Goal: Information Seeking & Learning: Check status

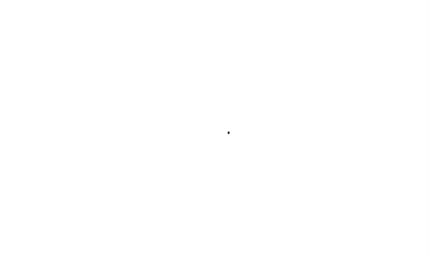
scroll to position [18, 0]
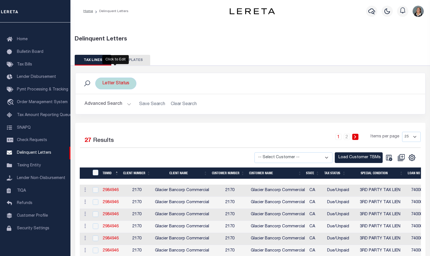
click at [129, 86] on div "Letter Status" at bounding box center [115, 84] width 41 height 12
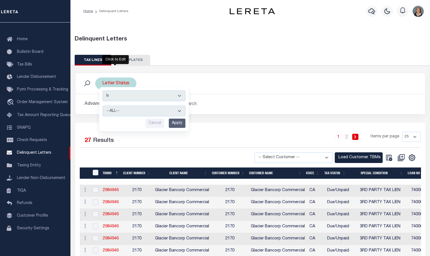
click at [175, 122] on input "Apply" at bounding box center [177, 123] width 17 height 9
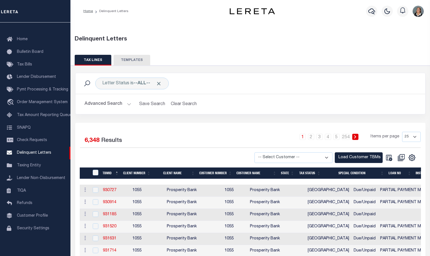
click at [129, 105] on button "Advanced Search" at bounding box center [107, 104] width 47 height 11
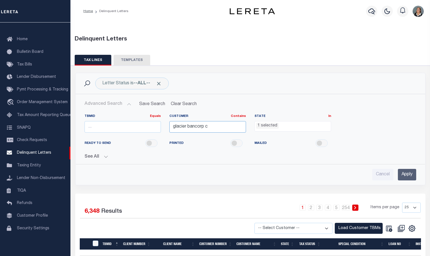
drag, startPoint x: 218, startPoint y: 127, endPoint x: 159, endPoint y: 130, distance: 59.5
click at [159, 130] on div "TBMID Equals Equals Is Not Equal To Is Greater Than Is Less Than Customer Conta…" at bounding box center [250, 125] width 340 height 23
type input "Glacier Bancorp C"
click at [289, 128] on ul "1 selected" at bounding box center [292, 126] width 76 height 8
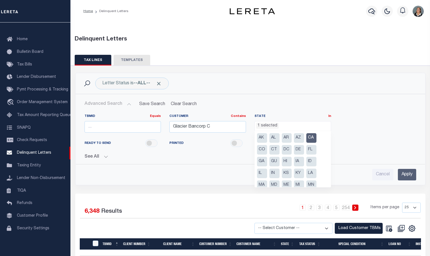
click at [310, 136] on li "CA" at bounding box center [311, 138] width 10 height 10
click at [299, 137] on li "AZ" at bounding box center [299, 138] width 10 height 10
select select "AZ"
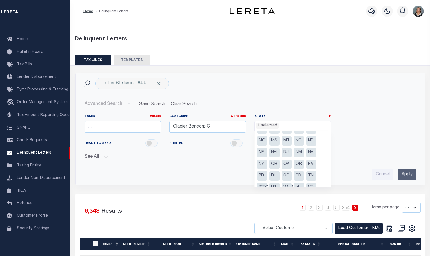
click at [262, 155] on li "NE" at bounding box center [262, 153] width 10 height 10
click at [297, 153] on li "NM" at bounding box center [299, 153] width 10 height 10
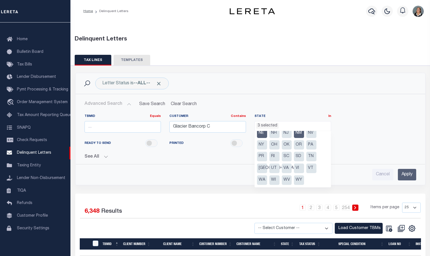
click at [301, 147] on li "OR" at bounding box center [299, 145] width 10 height 10
click at [298, 179] on li "WY" at bounding box center [299, 181] width 10 height 10
click at [410, 174] on input "Apply" at bounding box center [406, 175] width 18 height 12
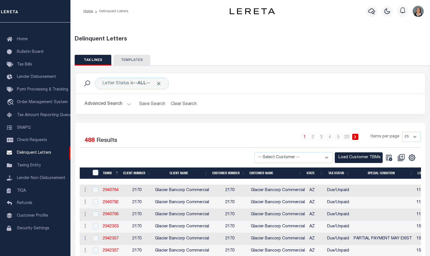
click at [325, 157] on select "-- Select Customer -- Accumatch - Refunds All In Credit Union Amarillo National…" at bounding box center [293, 158] width 78 height 11
select select "2170"
click at [254, 153] on select "-- Select Customer -- Accumatch - Refunds All In Credit Union Amarillo National…" at bounding box center [293, 158] width 78 height 11
click at [363, 158] on button "Load Customer TBMs" at bounding box center [358, 158] width 48 height 11
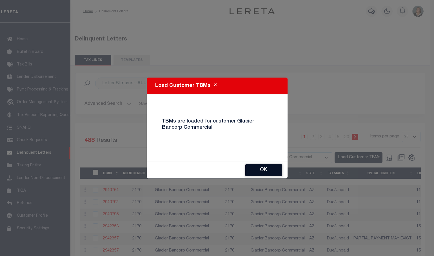
click at [275, 171] on button "Ok" at bounding box center [263, 170] width 37 height 12
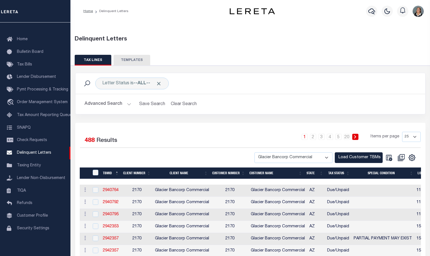
click at [128, 105] on button "Advanced Search" at bounding box center [107, 104] width 47 height 11
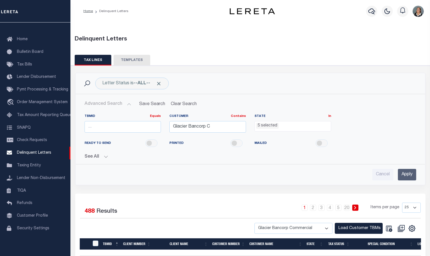
click at [408, 173] on input "Apply" at bounding box center [406, 175] width 18 height 12
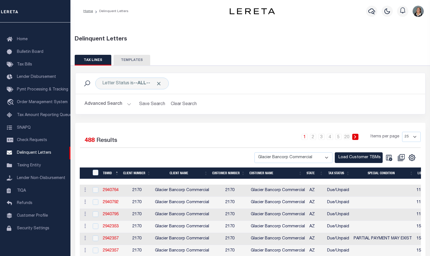
click at [416, 137] on select "25 50 100 500 1000" at bounding box center [411, 137] width 19 height 10
select select "1000"
click at [402, 132] on select "25 50 100 500 1000" at bounding box center [411, 137] width 19 height 10
click at [410, 159] on icon "" at bounding box center [411, 157] width 7 height 7
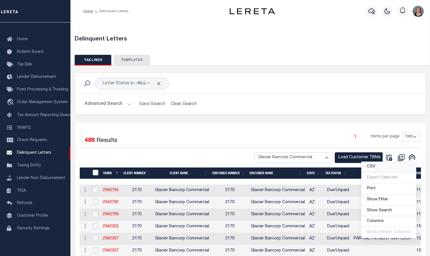
click at [372, 167] on span "CSV" at bounding box center [371, 167] width 8 height 4
click at [14, 173] on icon "Close" at bounding box center [14, 173] width 0 height 0
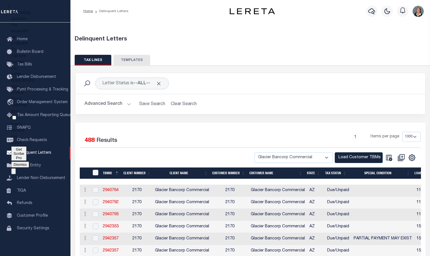
click at [29, 162] on button "Dismiss" at bounding box center [20, 165] width 18 height 6
click at [414, 160] on icon "" at bounding box center [411, 158] width 6 height 6
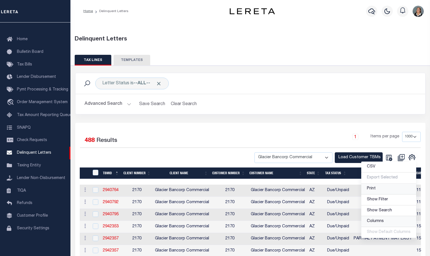
click at [389, 221] on link "Columns" at bounding box center [388, 221] width 55 height 11
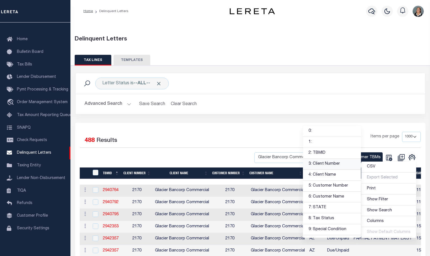
click at [338, 165] on link "3: Client Number" at bounding box center [332, 164] width 58 height 11
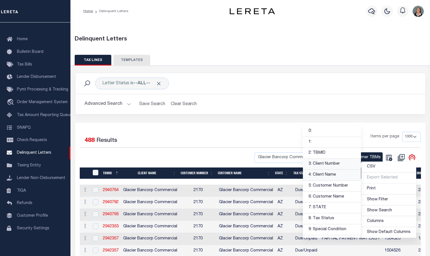
click at [336, 175] on link "4: Client Name" at bounding box center [332, 175] width 58 height 11
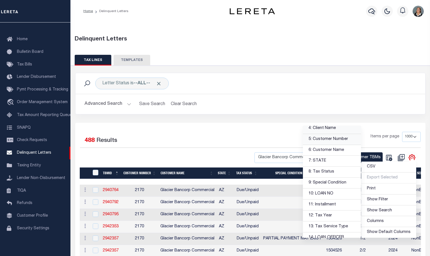
scroll to position [28, 0]
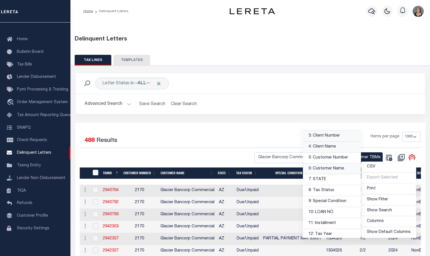
click at [338, 167] on link "6: Customer Name" at bounding box center [332, 169] width 58 height 11
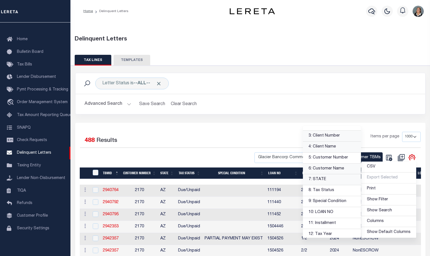
scroll to position [56, 0]
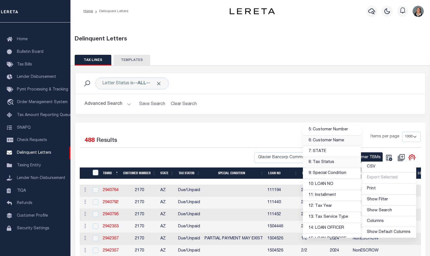
click at [324, 162] on link "8: Tax Status" at bounding box center [332, 162] width 58 height 11
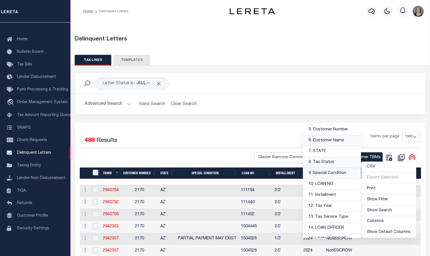
click at [334, 174] on link "9: Special Condition" at bounding box center [332, 173] width 58 height 11
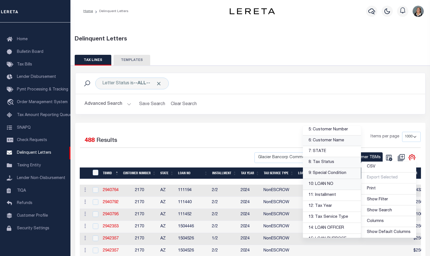
click at [337, 186] on link "10: LOAN NO" at bounding box center [332, 184] width 58 height 11
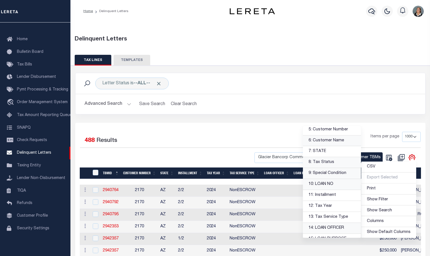
scroll to position [113, 0]
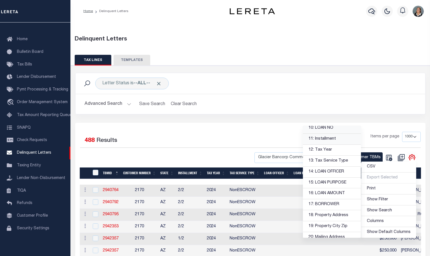
click at [332, 142] on link "11: Installment" at bounding box center [332, 139] width 58 height 11
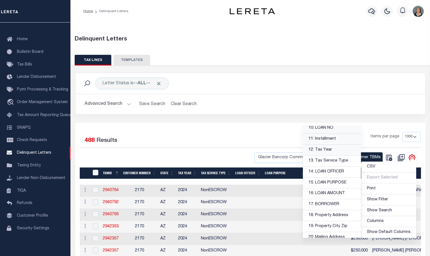
click at [336, 152] on link "12: Tax Year" at bounding box center [332, 150] width 58 height 11
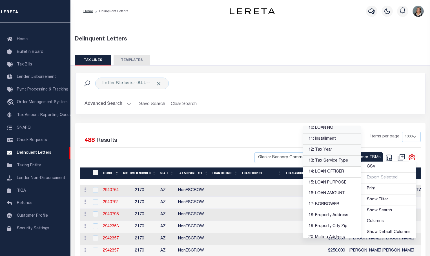
click at [340, 161] on link "13: Tax Service Type" at bounding box center [332, 161] width 58 height 11
click at [339, 172] on link "14: LOAN OFFICER" at bounding box center [332, 172] width 58 height 11
click at [338, 182] on link "15: LOAN PURPOSE" at bounding box center [332, 183] width 58 height 11
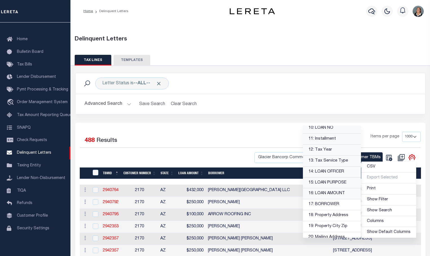
drag, startPoint x: 339, startPoint y: 195, endPoint x: 339, endPoint y: 172, distance: 23.1
click at [339, 195] on link "16: LOAN AMOUNT" at bounding box center [332, 194] width 58 height 11
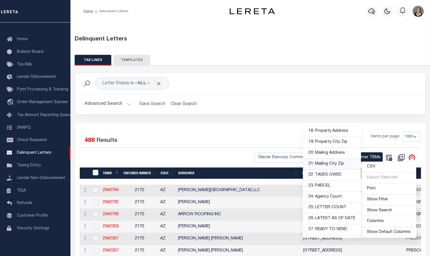
scroll to position [169, 0]
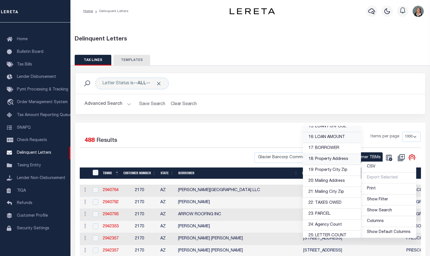
click at [326, 160] on link "18: Property Address" at bounding box center [332, 159] width 58 height 11
click at [331, 171] on link "19: Property City Zip" at bounding box center [332, 170] width 58 height 11
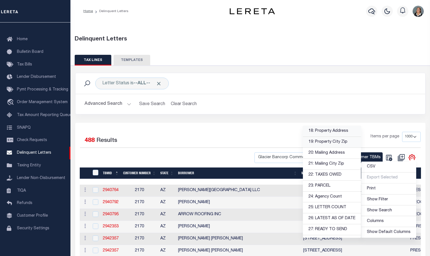
click at [271, 134] on div "1 Items per page 25 50 100 500 1000" at bounding box center [293, 139] width 253 height 15
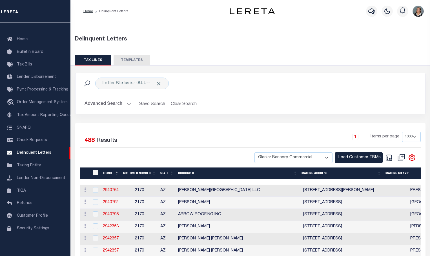
click at [188, 173] on th "BORROWER" at bounding box center [237, 174] width 123 height 12
